Goal: Task Accomplishment & Management: Manage account settings

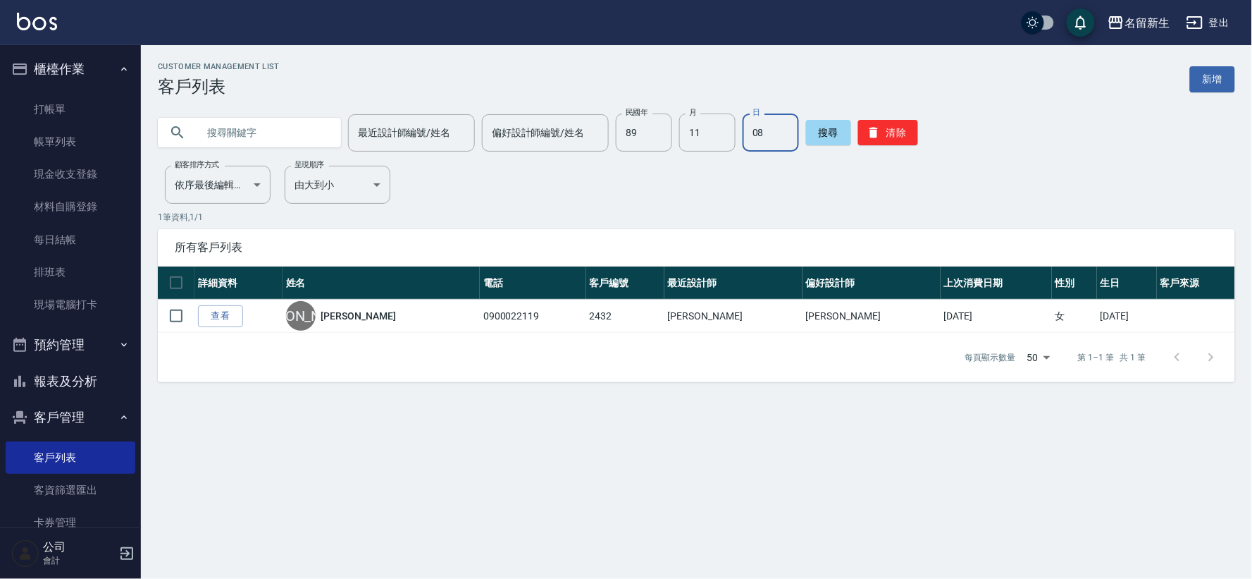
click at [54, 383] on button "報表及分析" at bounding box center [71, 381] width 130 height 37
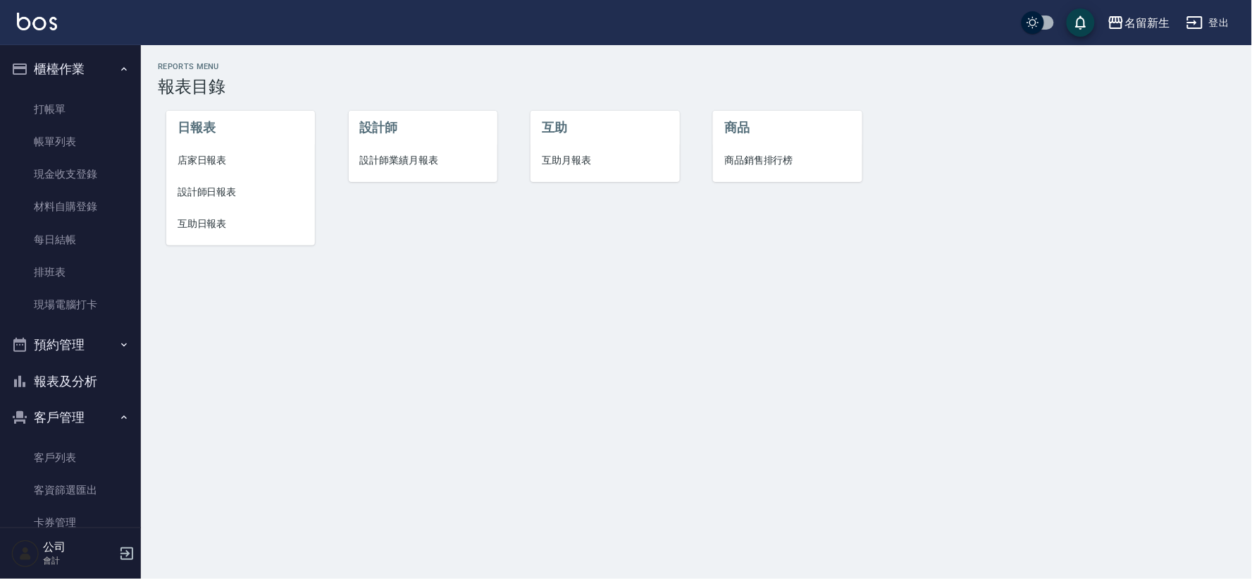
click at [188, 230] on span "互助日報表" at bounding box center [241, 223] width 126 height 15
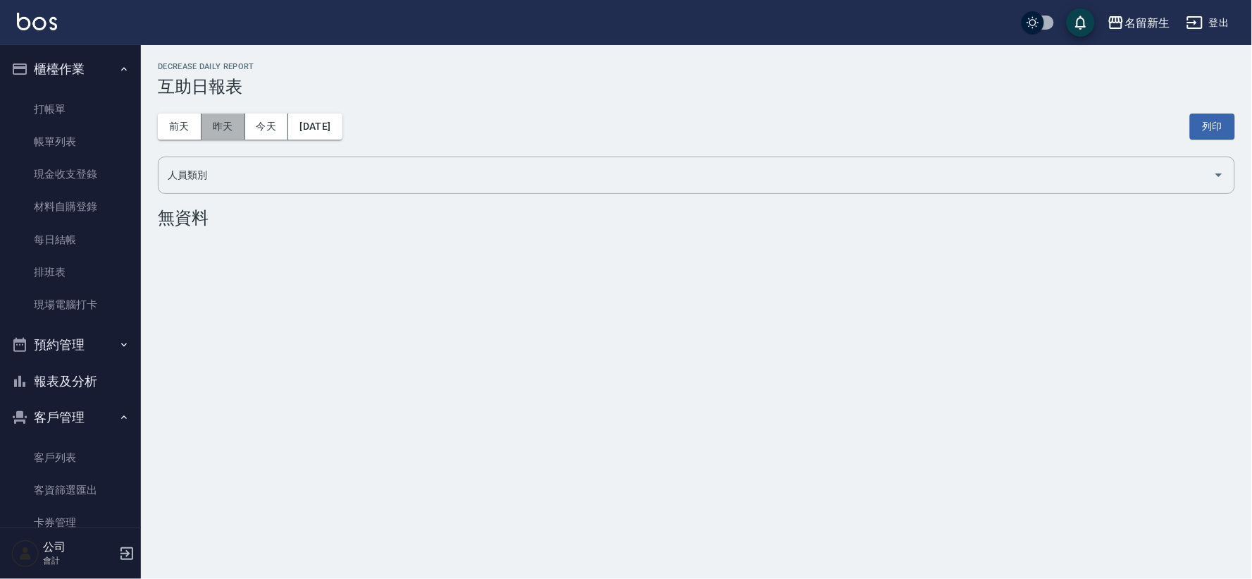
click at [223, 130] on button "昨天" at bounding box center [224, 126] width 44 height 26
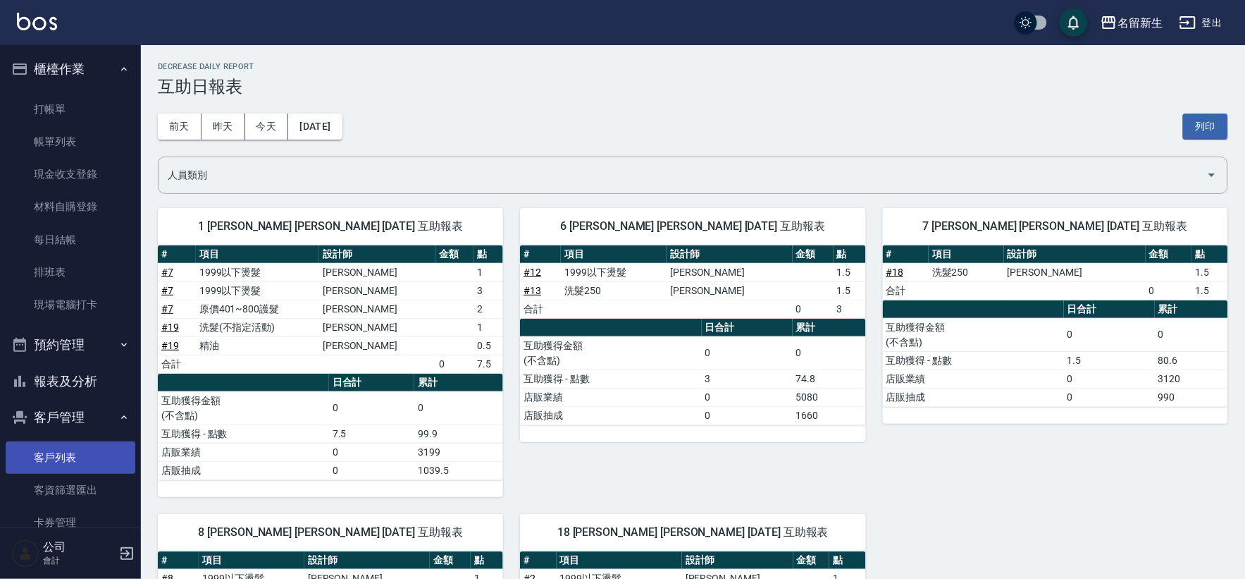
click at [108, 466] on link "客戶列表" at bounding box center [71, 457] width 130 height 32
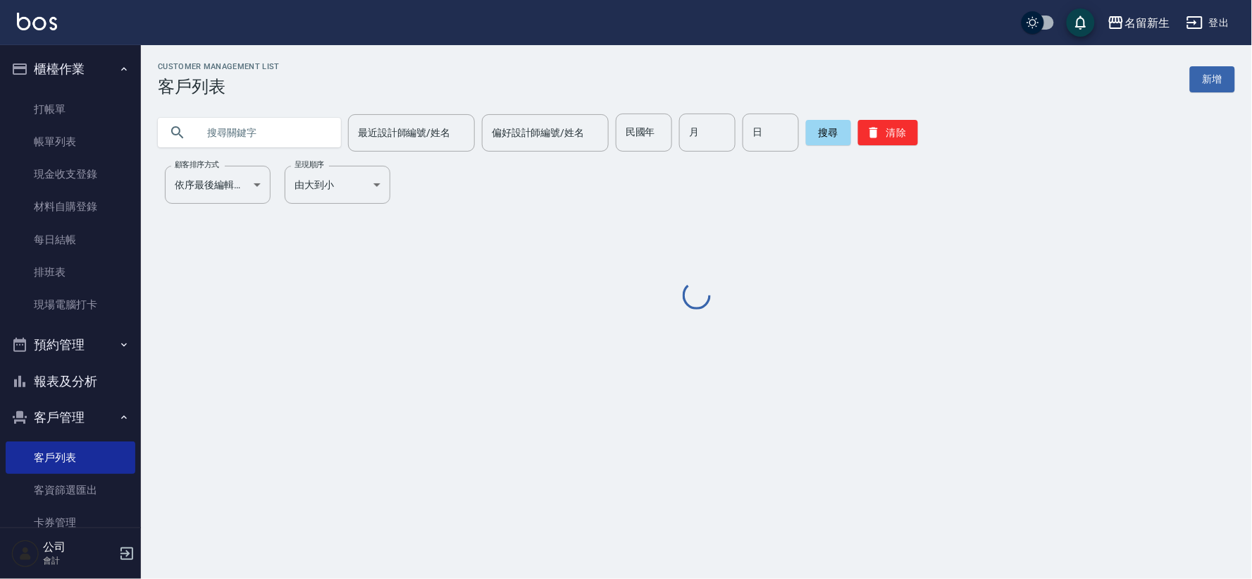
click at [285, 129] on input "text" at bounding box center [263, 132] width 132 height 38
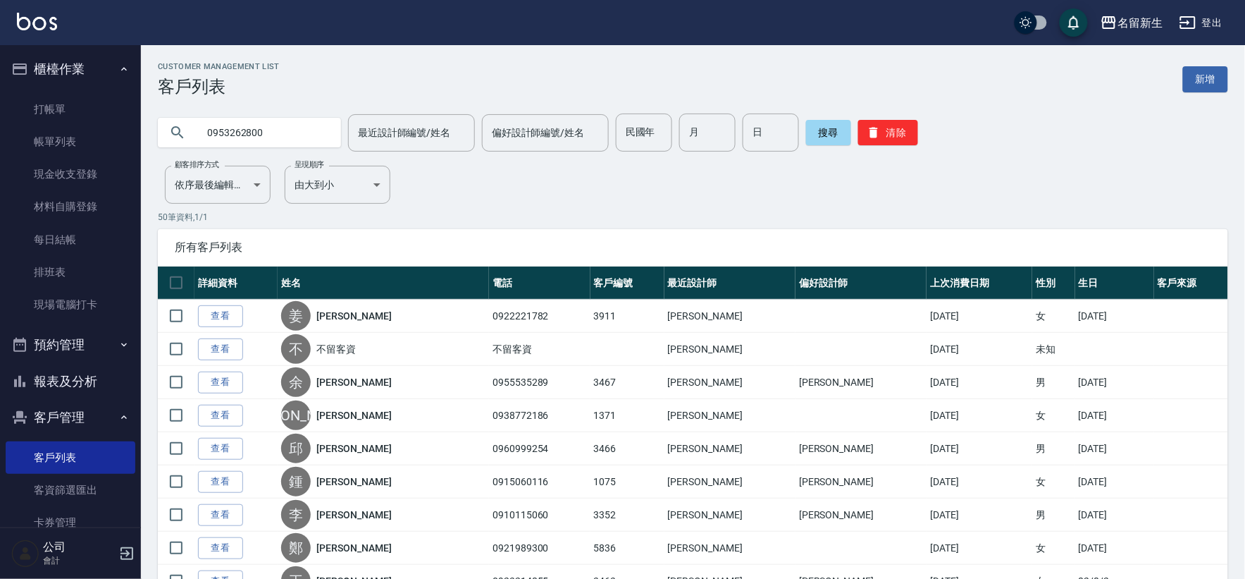
type input "0953262800"
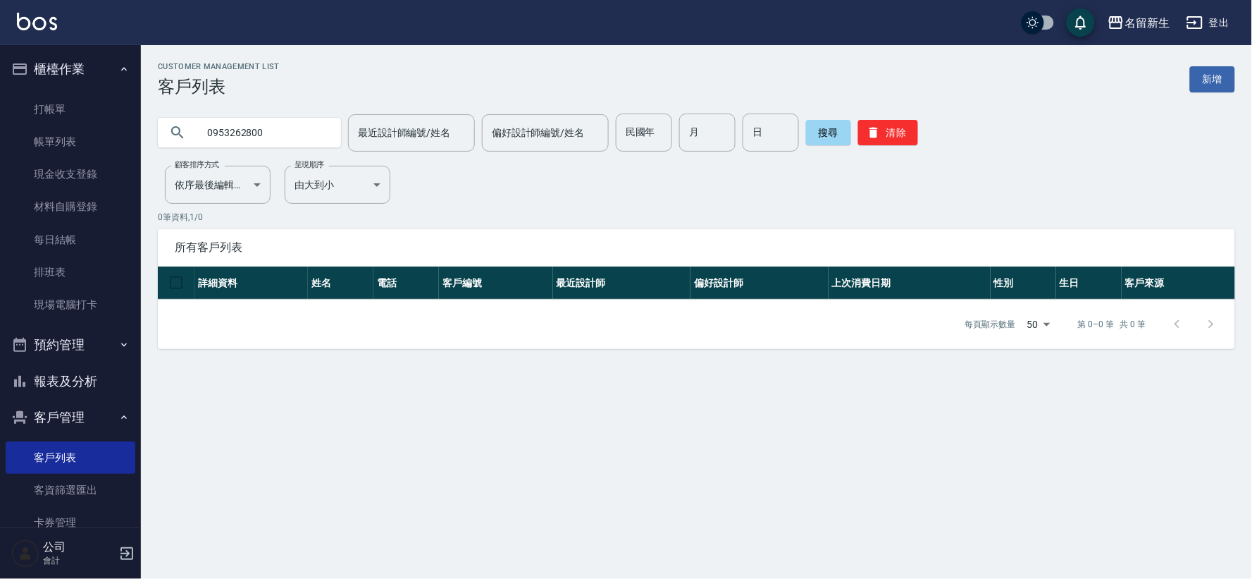
click at [884, 142] on button "清除" at bounding box center [888, 132] width 60 height 25
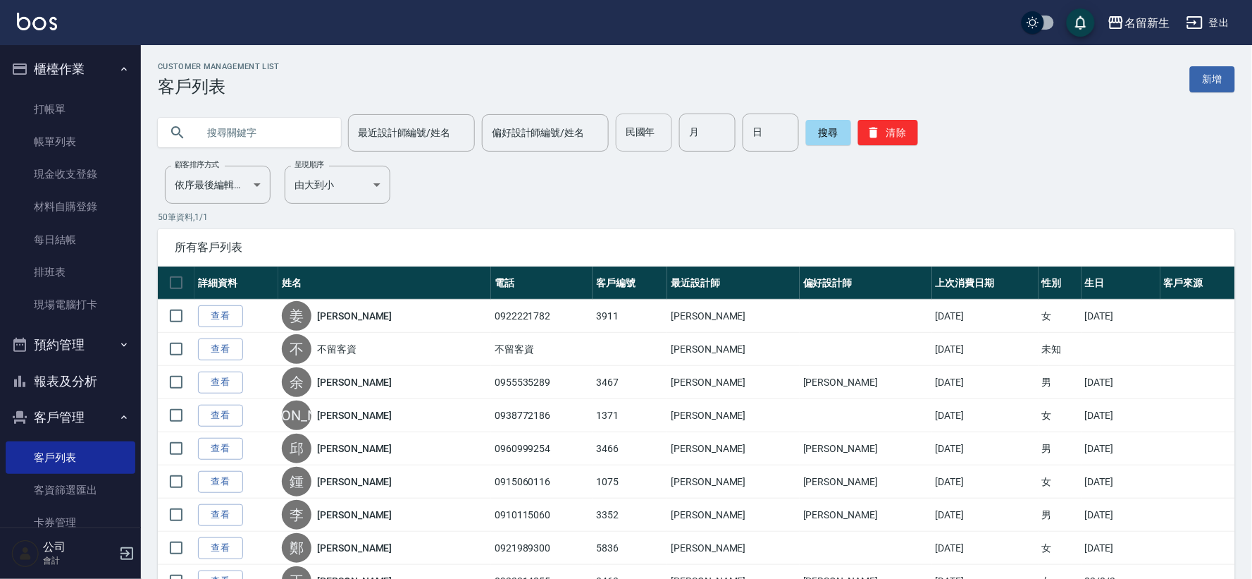
click at [646, 140] on input "民國年" at bounding box center [644, 132] width 56 height 38
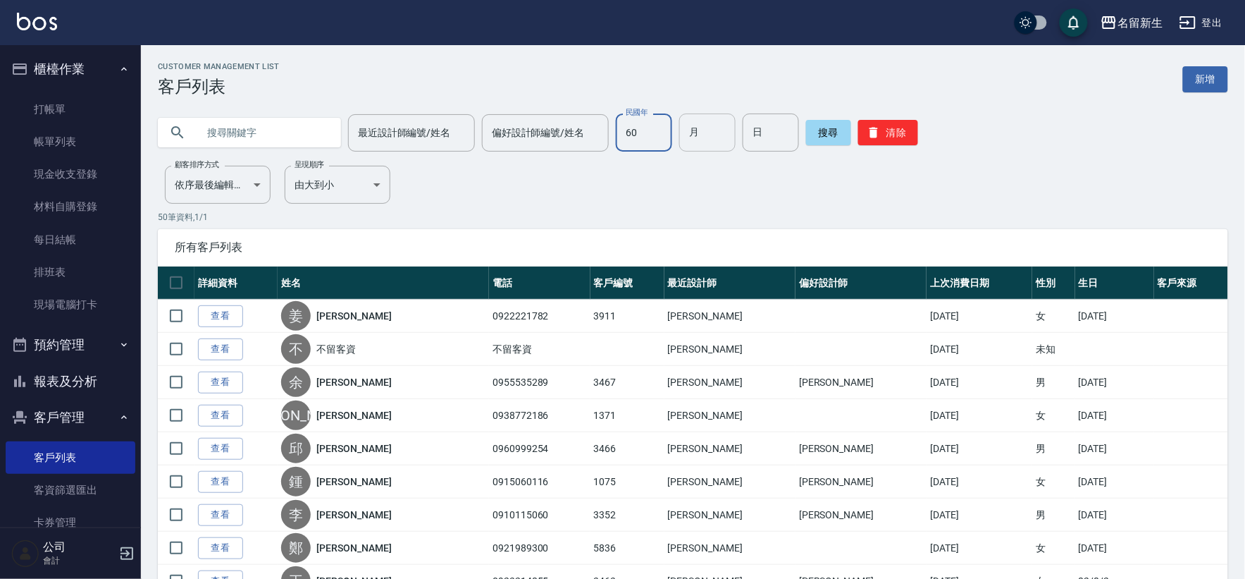
type input "60"
type input "08"
type input "31"
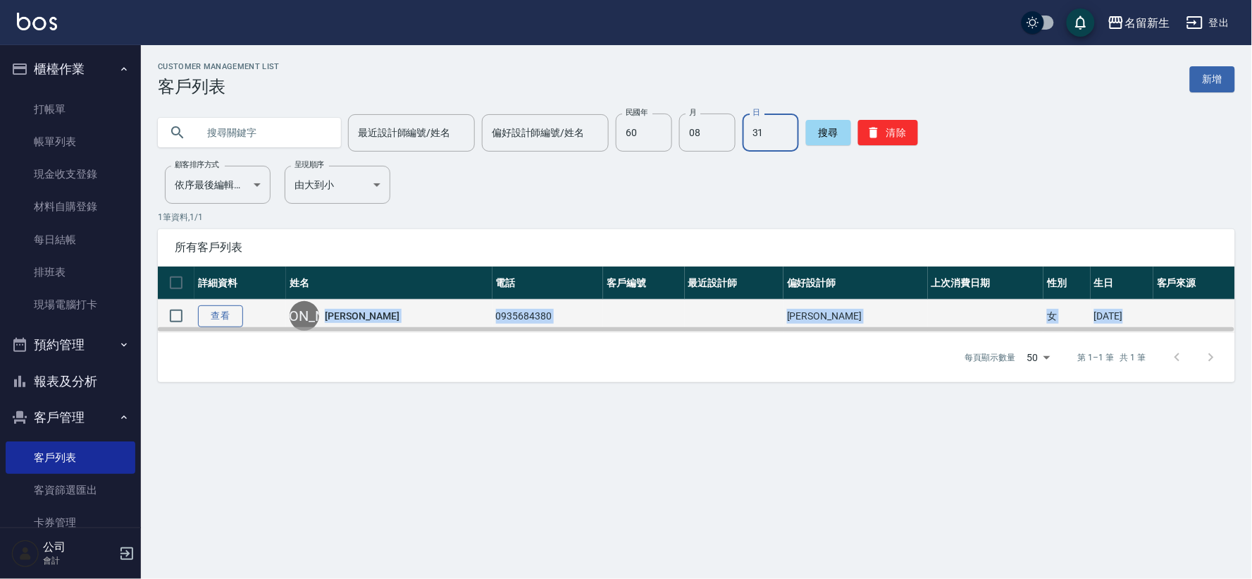
click at [228, 321] on div "詳細資料 姓名 電話 客戶編號 最近設計師 偏好設計師 上次消費日期 性別 生日 客戶來源 查看 [PERSON_NAME] 0935684380 [PERS…" at bounding box center [696, 299] width 1077 height 66
click at [229, 306] on link "查看" at bounding box center [220, 316] width 45 height 22
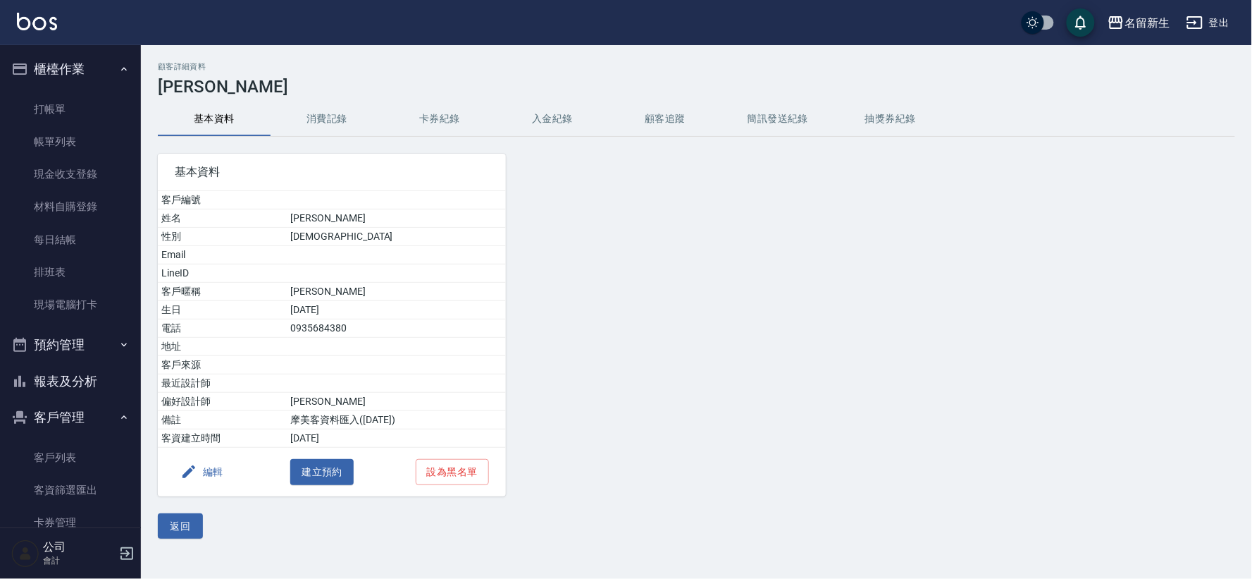
click at [223, 473] on button "編輯" at bounding box center [202, 472] width 54 height 26
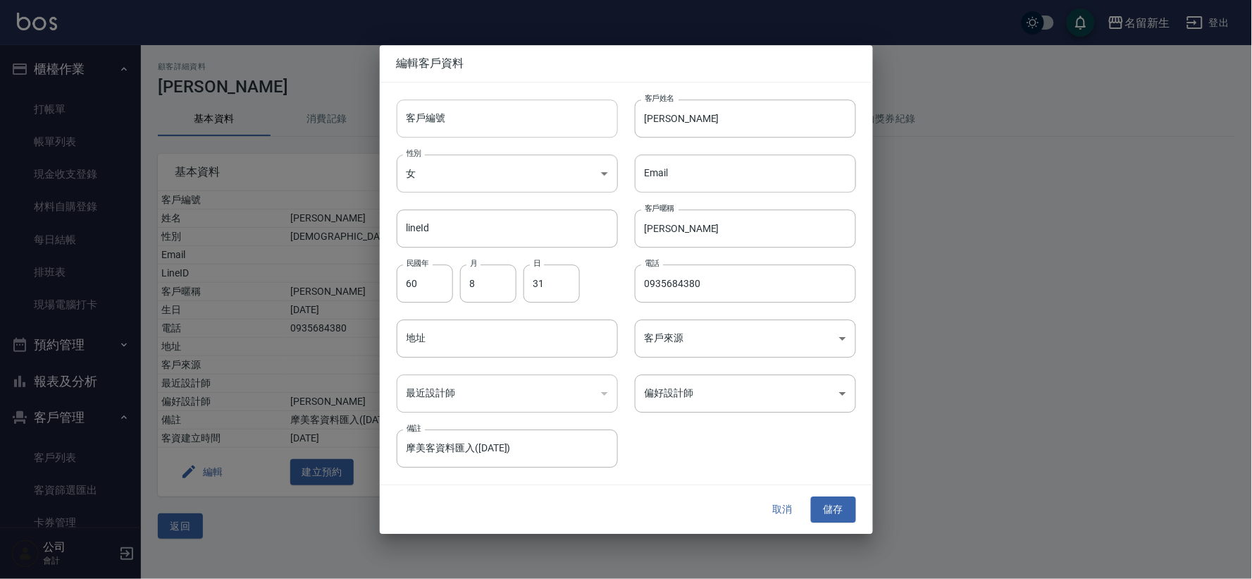
click at [558, 121] on input "客戶編號" at bounding box center [507, 118] width 221 height 38
type input "3468"
drag, startPoint x: 707, startPoint y: 283, endPoint x: 412, endPoint y: 333, distance: 298.8
click at [413, 331] on div "客戶編號 3468 ​ 客戶編號 客戶姓名 [PERSON_NAME] 客戶姓名 性別 女 [DEMOGRAPHIC_DATA] 性別 Email Email…" at bounding box center [618, 274] width 476 height 385
type input "0953262800"
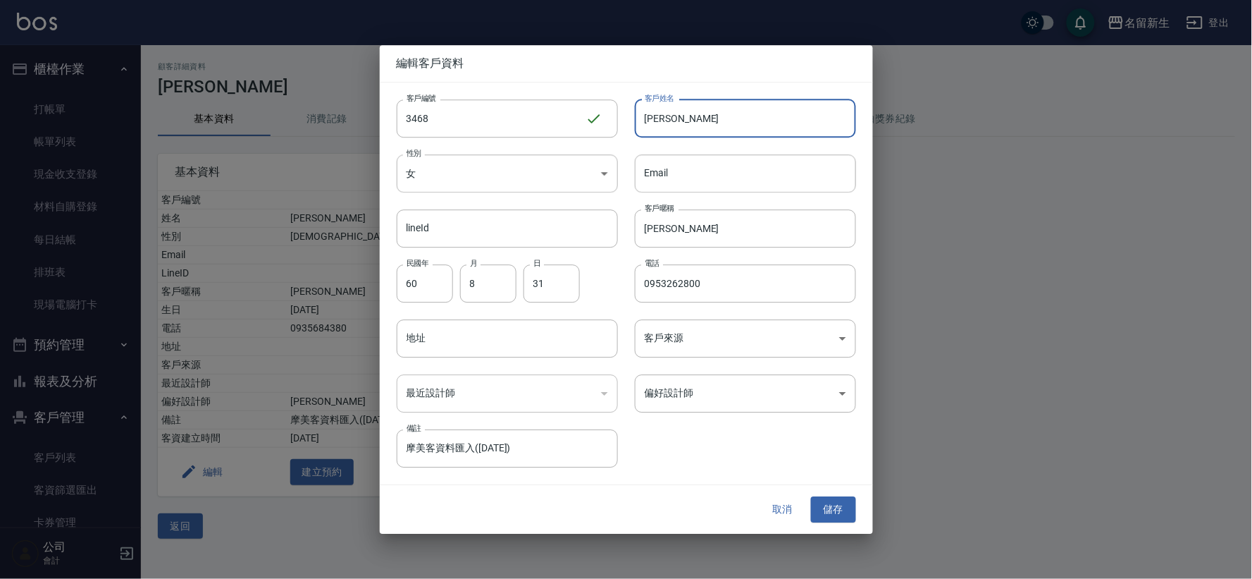
drag, startPoint x: 698, startPoint y: 109, endPoint x: 377, endPoint y: 206, distance: 335.2
click at [377, 206] on div "編輯客戶資料 客戶編號 3468 ​ 客戶編號 客戶姓名 [PERSON_NAME] 客戶姓名 性別 女 [DEMOGRAPHIC_DATA] 性別 Emai…" at bounding box center [626, 289] width 1252 height 579
type input "[PERSON_NAME]"
click at [830, 511] on button "儲存" at bounding box center [833, 510] width 45 height 26
